Goal: Use online tool/utility: Utilize a website feature to perform a specific function

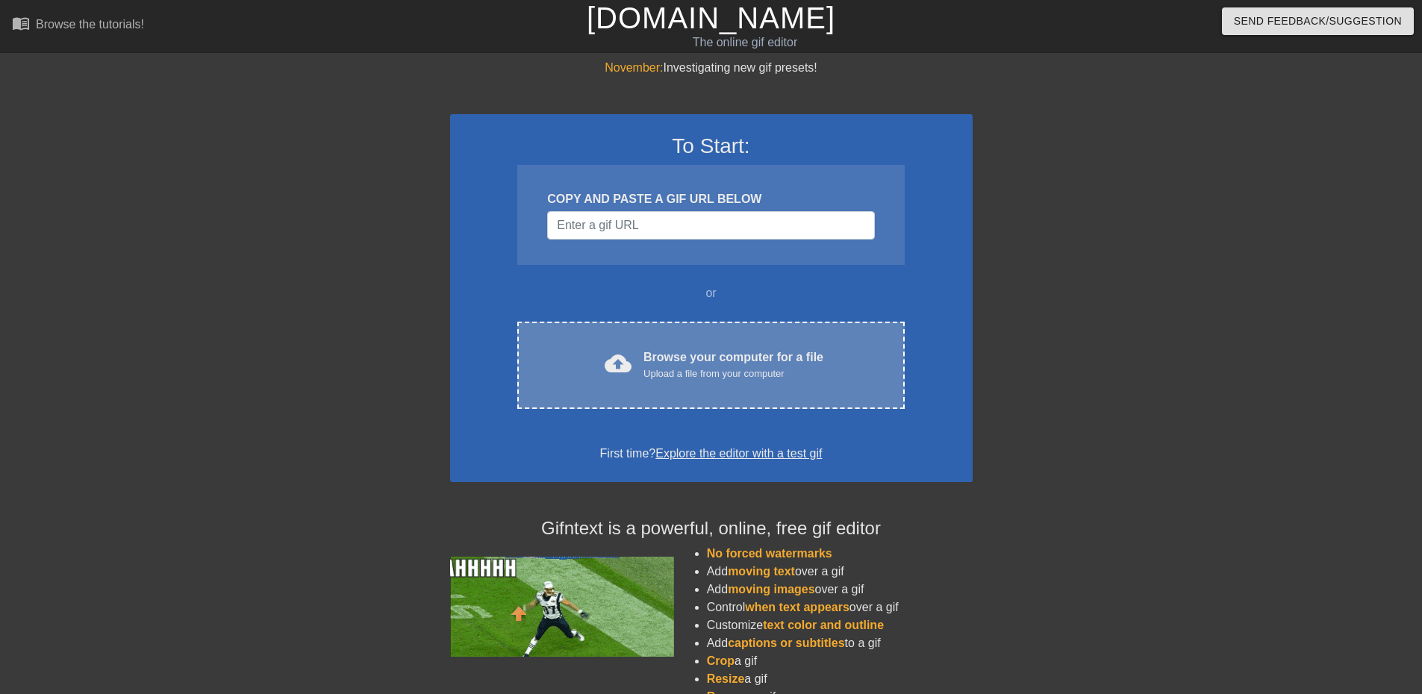
click at [731, 342] on div "cloud_upload Browse your computer for a file Upload a file from your computer C…" at bounding box center [710, 365] width 387 height 87
click at [677, 375] on div "Upload a file from your computer" at bounding box center [733, 373] width 180 height 15
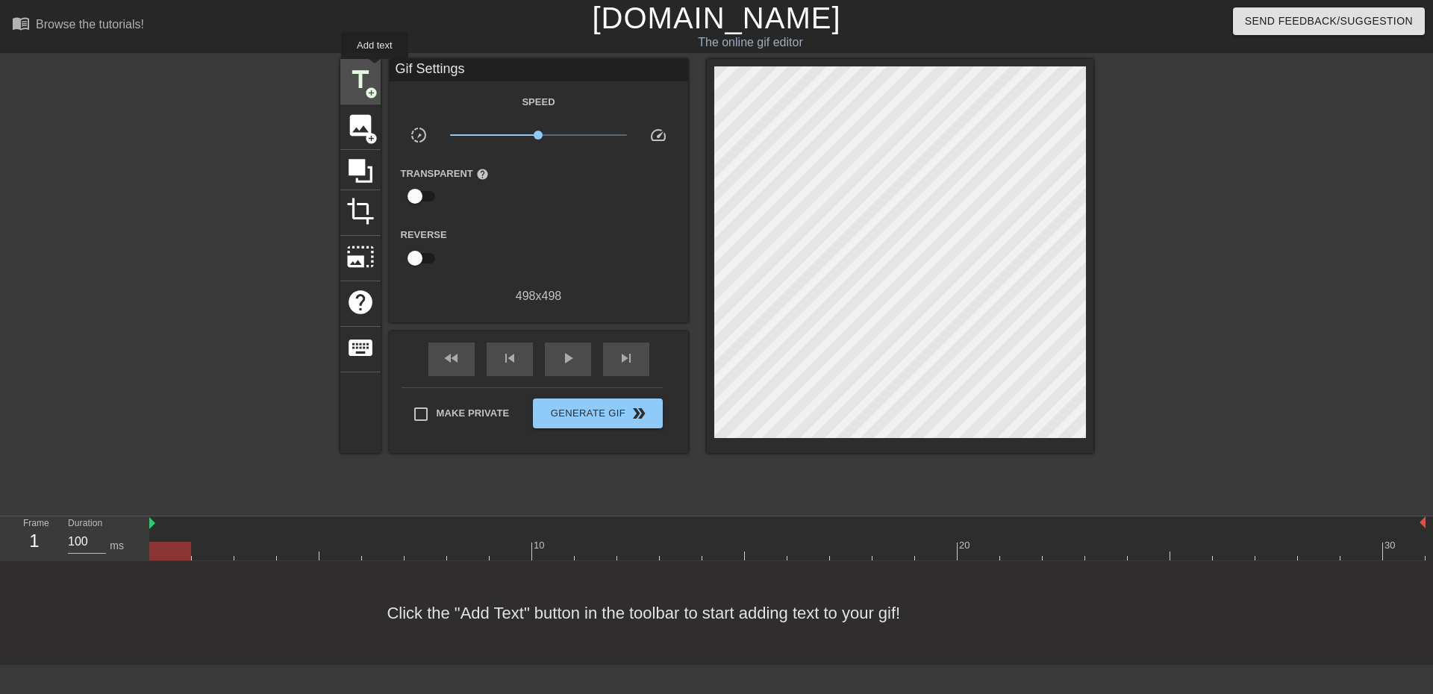
click at [375, 69] on div "title add_circle" at bounding box center [360, 82] width 40 height 46
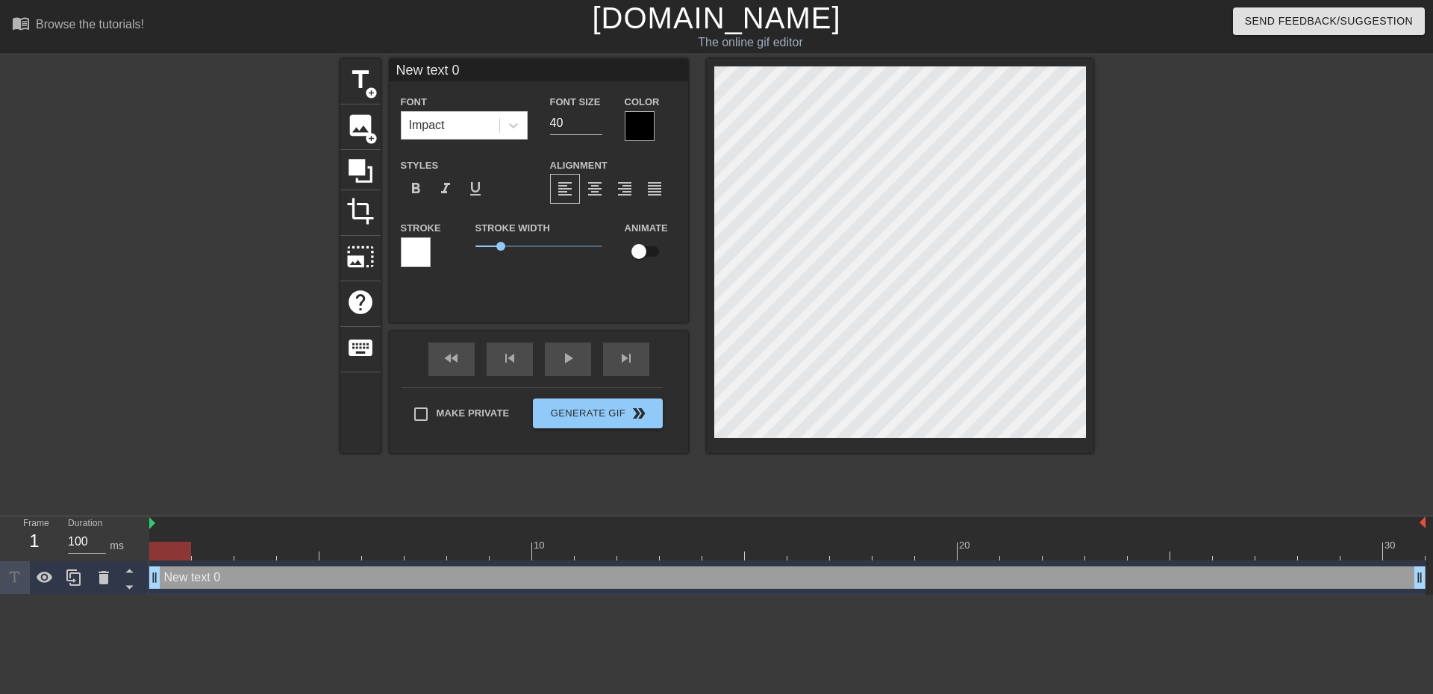
click at [435, 67] on input "New text 0" at bounding box center [539, 70] width 299 height 22
drag, startPoint x: 519, startPoint y: 75, endPoint x: 370, endPoint y: 59, distance: 149.3
click at [370, 59] on div "title add_circle image add_circle crop photo_size_select_large help keyboard Ne…" at bounding box center [716, 256] width 753 height 394
type input "O"
type input "Onde anda o Kapinha?"
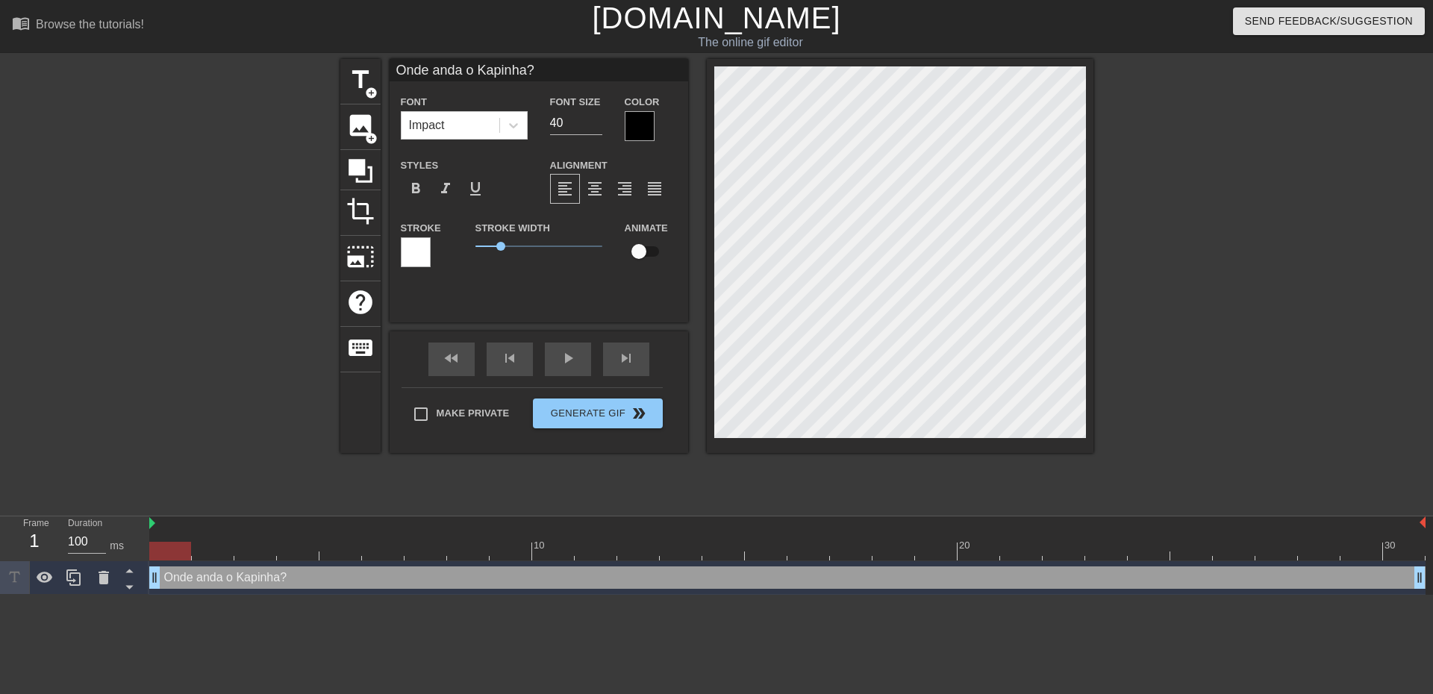
click at [172, 550] on div at bounding box center [170, 551] width 42 height 19
click at [597, 413] on span "Generate Gif double_arrow" at bounding box center [597, 413] width 117 height 18
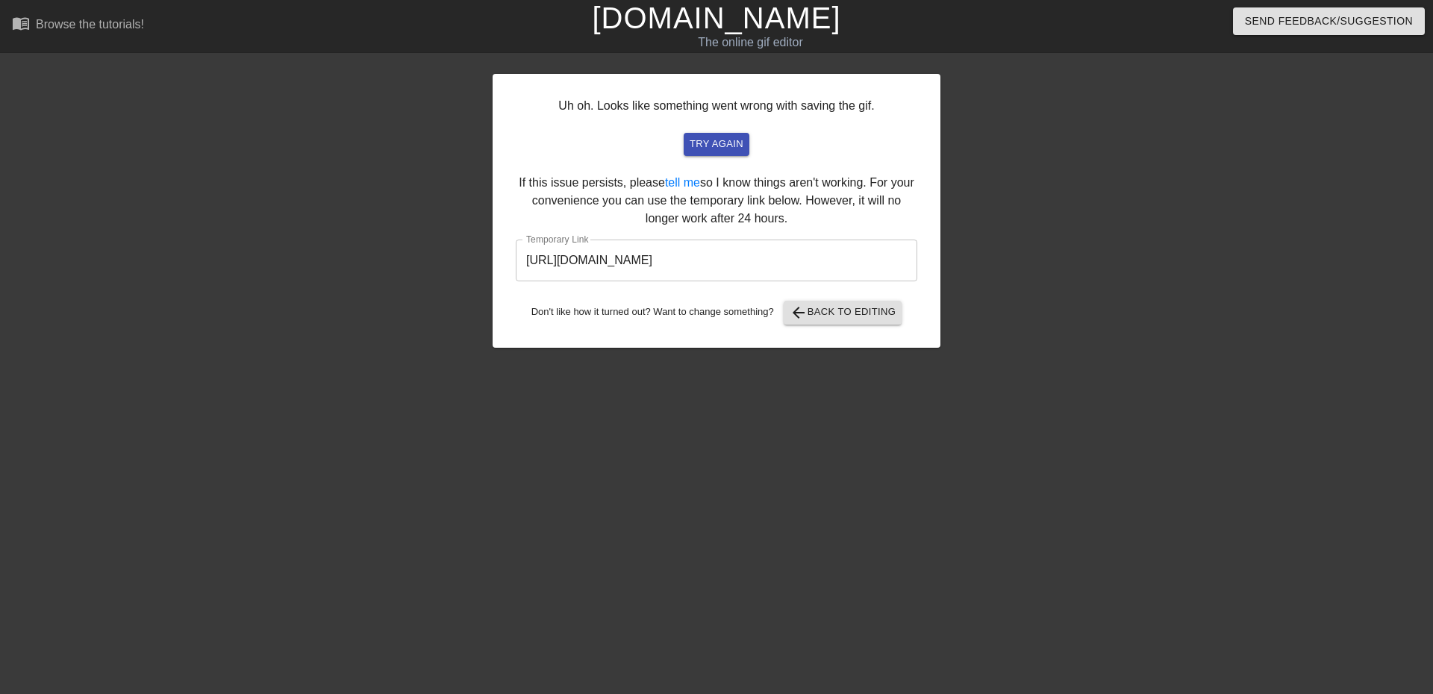
click at [801, 265] on input "[URL][DOMAIN_NAME]" at bounding box center [716, 261] width 401 height 42
drag, startPoint x: 868, startPoint y: 265, endPoint x: 443, endPoint y: 230, distance: 426.8
click at [389, 251] on div "Uh oh. Looks like something went wrong with saving the gif. try again If this i…" at bounding box center [716, 283] width 1433 height 448
